Goal: Navigation & Orientation: Find specific page/section

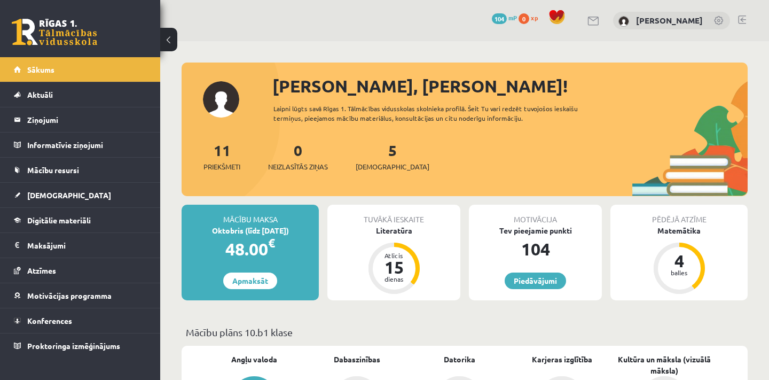
click at [373, 161] on div "5 [DEMOGRAPHIC_DATA]" at bounding box center [393, 155] width 74 height 33
click at [376, 155] on link "5 [DEMOGRAPHIC_DATA]" at bounding box center [393, 156] width 74 height 32
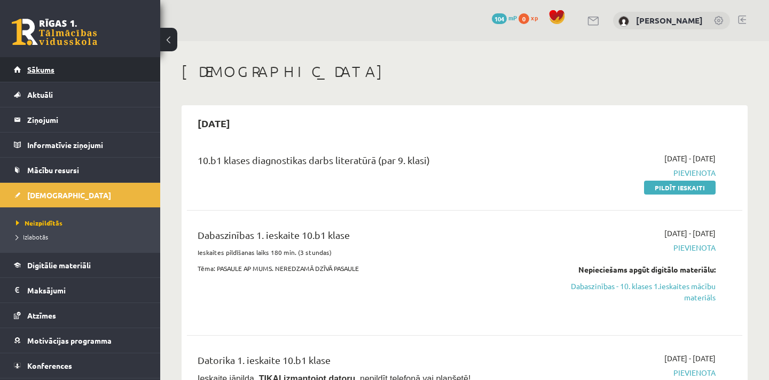
click at [97, 69] on link "Sākums" at bounding box center [80, 69] width 133 height 25
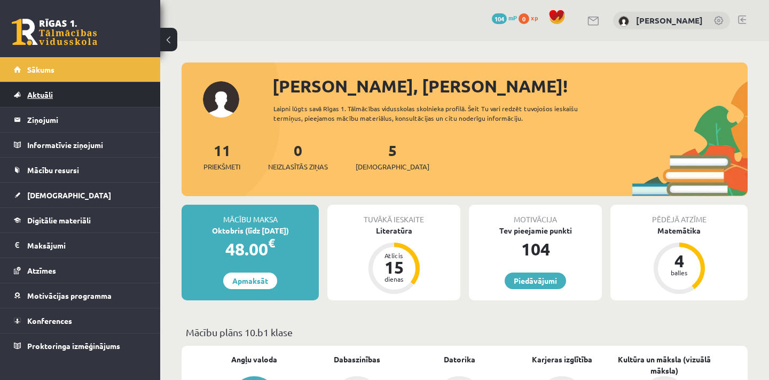
click at [84, 94] on link "Aktuāli" at bounding box center [80, 94] width 133 height 25
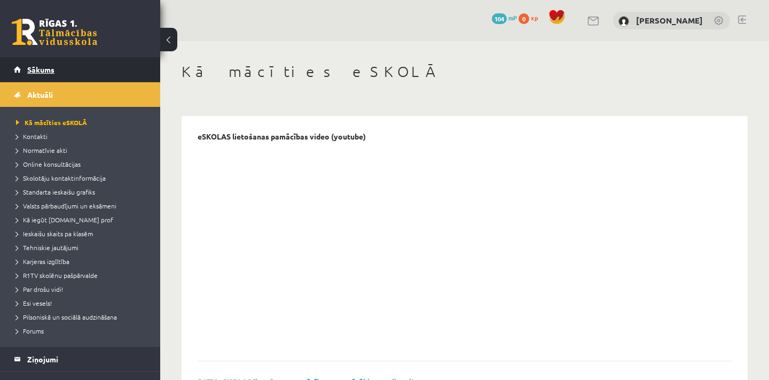
click at [77, 71] on link "Sākums" at bounding box center [80, 69] width 133 height 25
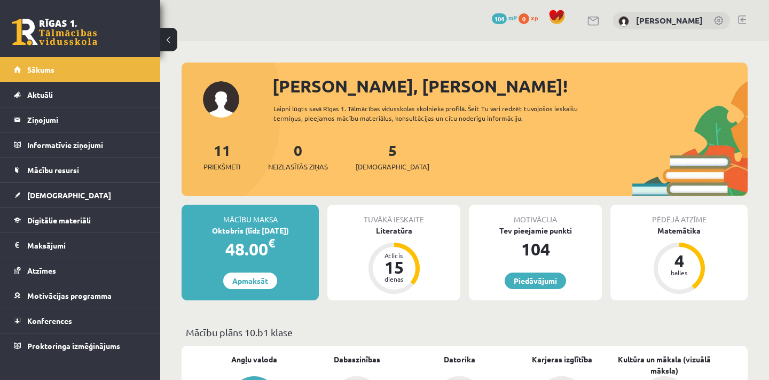
click at [718, 22] on link at bounding box center [719, 21] width 11 height 11
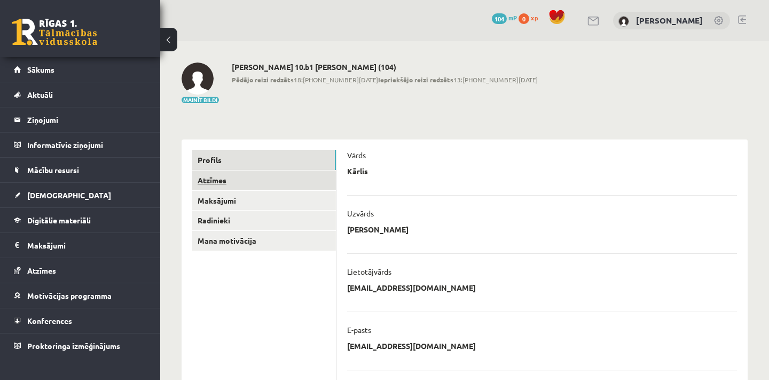
click at [237, 185] on link "Atzīmes" at bounding box center [264, 180] width 144 height 20
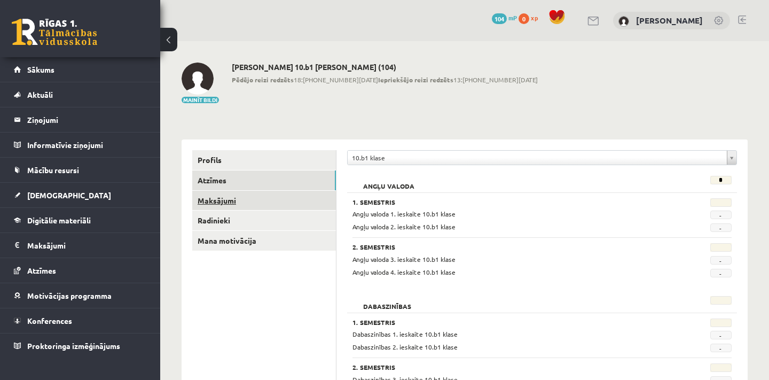
click at [214, 206] on link "Maksājumi" at bounding box center [264, 201] width 144 height 20
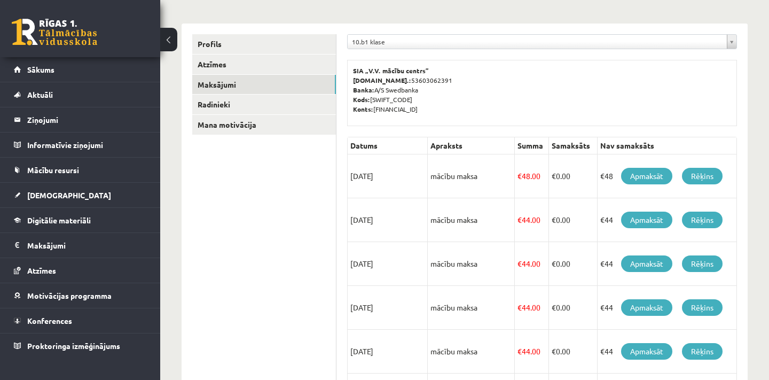
scroll to position [109, 0]
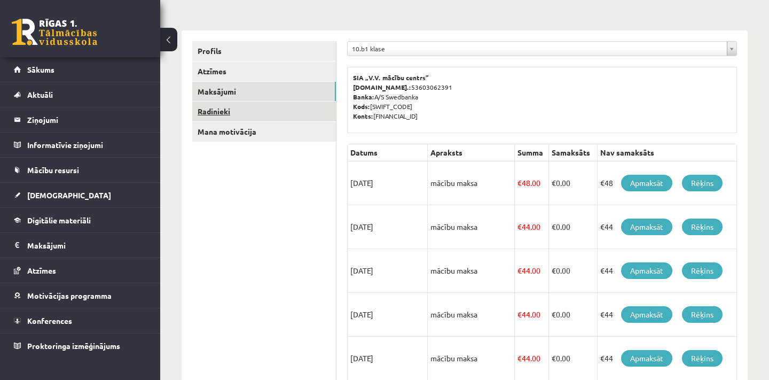
click at [249, 110] on link "Radinieki" at bounding box center [264, 111] width 144 height 20
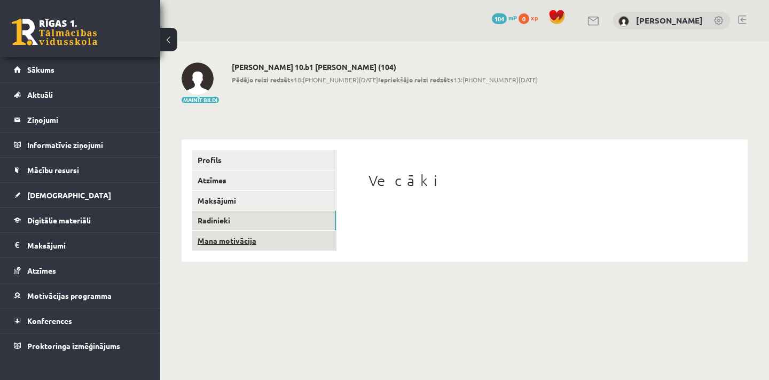
click at [272, 239] on link "Mana motivācija" at bounding box center [264, 241] width 144 height 20
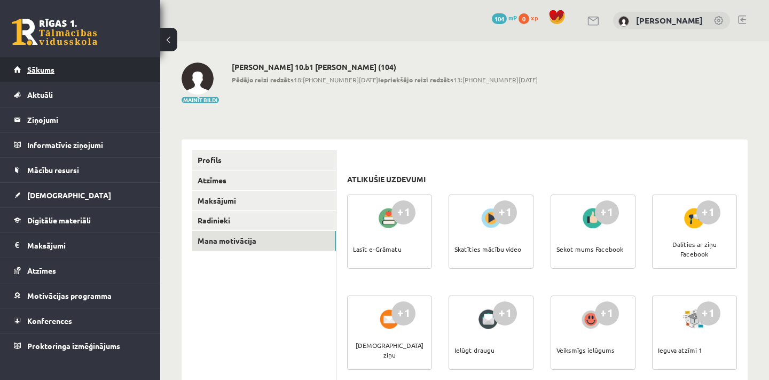
click at [92, 73] on link "Sākums" at bounding box center [80, 69] width 133 height 25
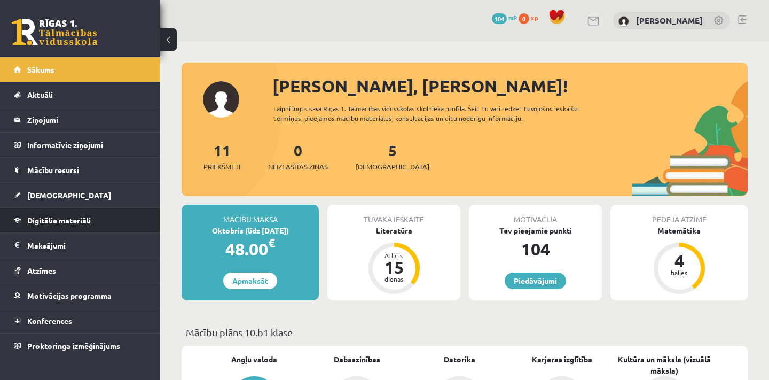
click at [113, 229] on link "Digitālie materiāli" at bounding box center [80, 220] width 133 height 25
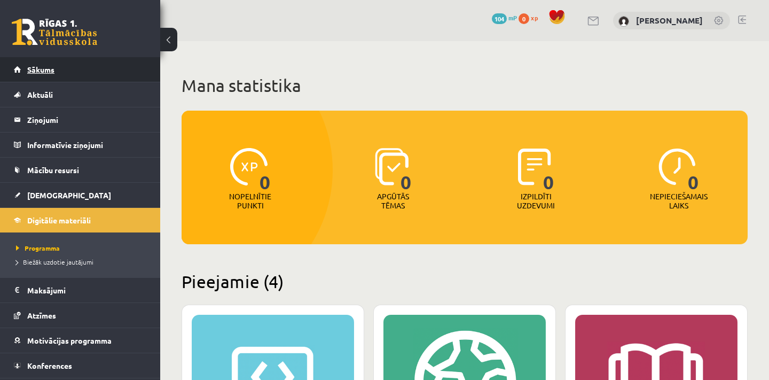
click at [73, 77] on link "Sākums" at bounding box center [80, 69] width 133 height 25
